Goal: Navigation & Orientation: Find specific page/section

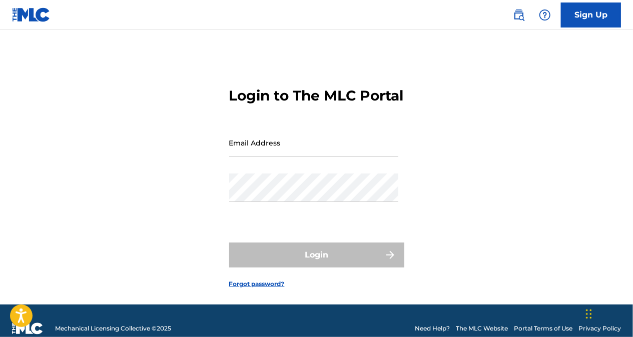
click at [316, 157] on input "Email Address" at bounding box center [313, 143] width 169 height 29
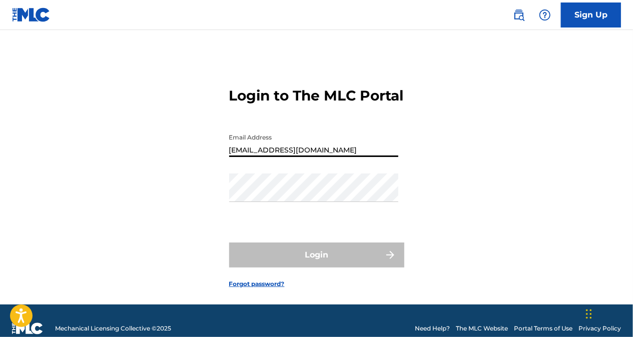
type input "[EMAIL_ADDRESS][DOMAIN_NAME]"
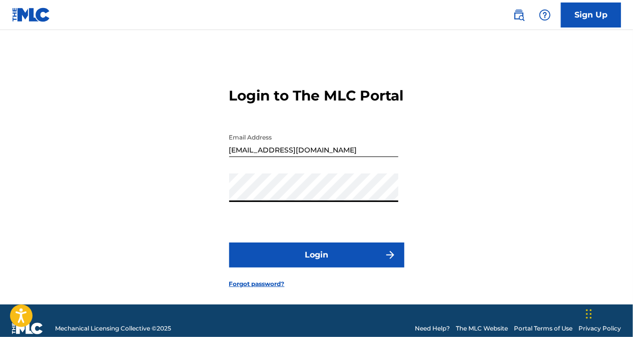
click at [334, 268] on button "Login" at bounding box center [316, 255] width 175 height 25
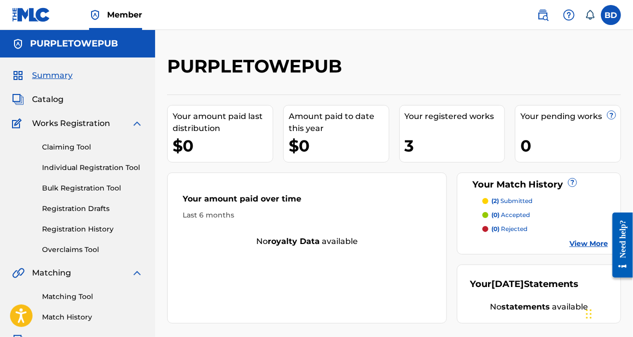
click at [616, 20] on label at bounding box center [611, 15] width 20 height 20
click at [611, 15] on input "BD [PERSON_NAME] [EMAIL_ADDRESS][DOMAIN_NAME] Notification Preferences Profile …" at bounding box center [611, 15] width 0 height 0
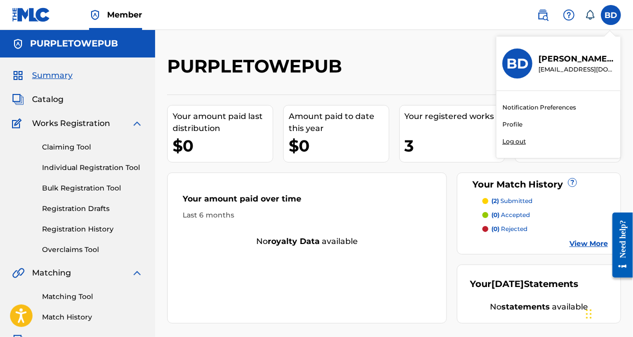
click at [521, 142] on div "Member BD BD [PERSON_NAME] [EMAIL_ADDRESS][DOMAIN_NAME] Notification Preference…" at bounding box center [316, 310] width 633 height 620
